Goal: Information Seeking & Learning: Learn about a topic

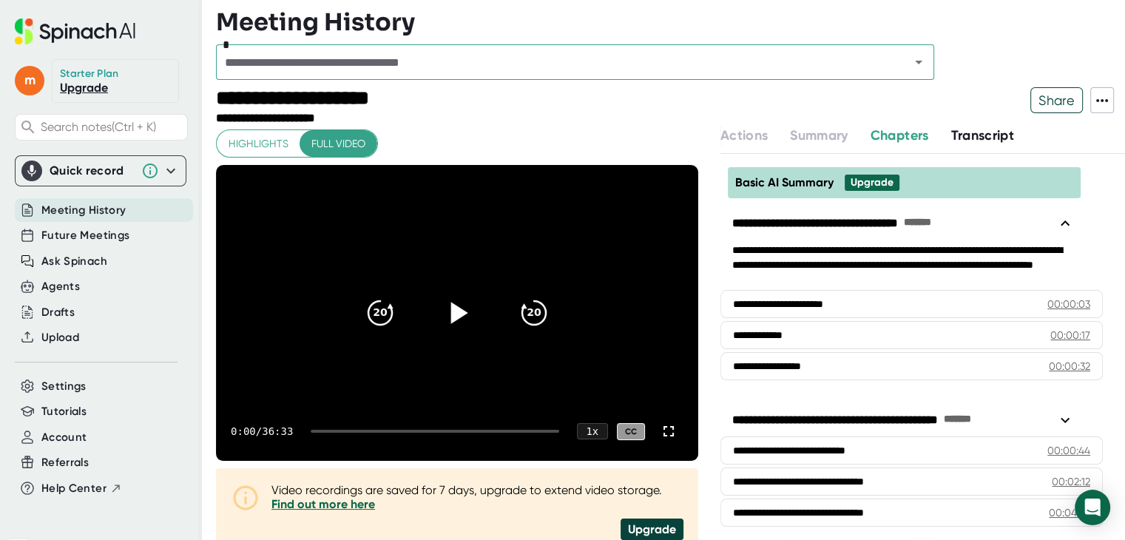
click at [450, 310] on icon at bounding box center [458, 312] width 17 height 21
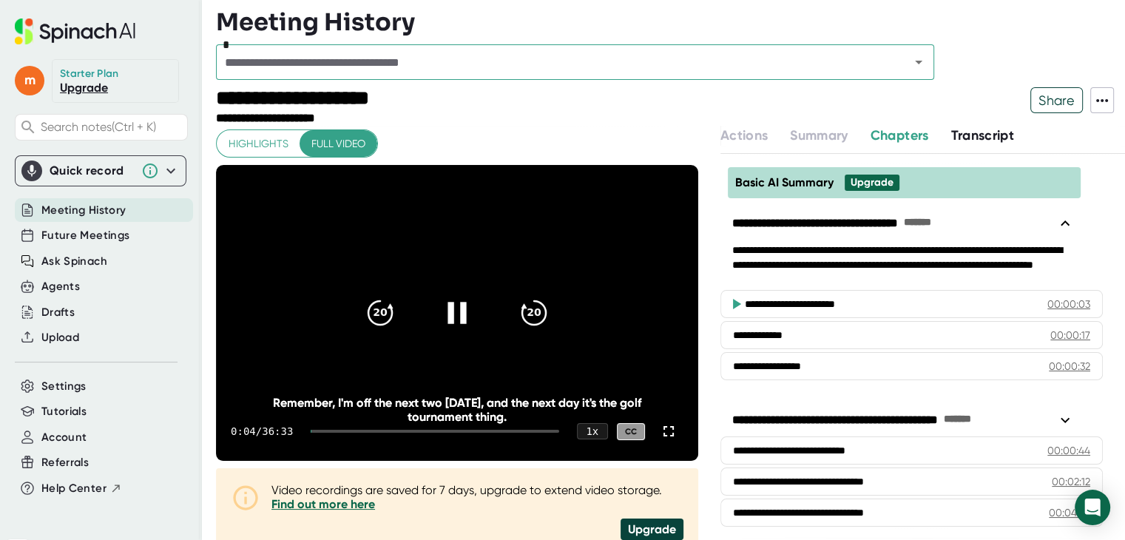
click at [448, 311] on icon at bounding box center [456, 312] width 37 height 37
